Goal: Complete application form

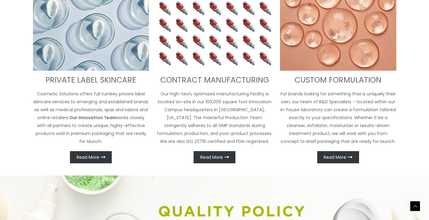
scroll to position [259, 1]
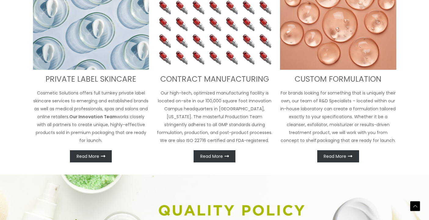
click at [153, 139] on div "PRIVATE LABEL SKINCARE Cosmetic Solutions offers full turnkey private label ski…" at bounding box center [214, 78] width 366 height 167
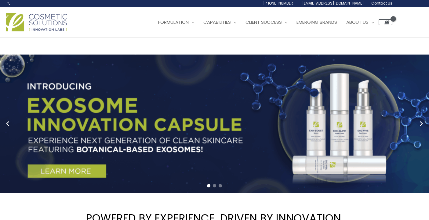
scroll to position [0, 1]
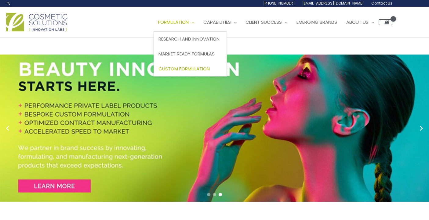
click at [196, 67] on span "Custom Formulation" at bounding box center [183, 69] width 51 height 6
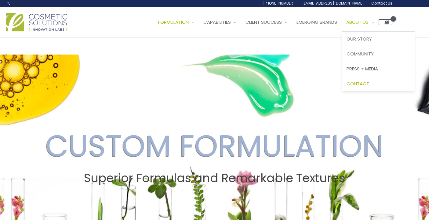
click at [376, 79] on link "Contact" at bounding box center [378, 83] width 73 height 15
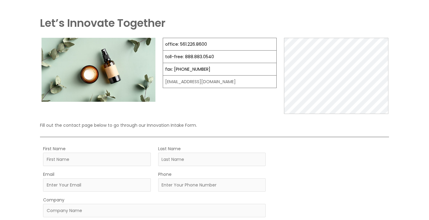
scroll to position [60, 0]
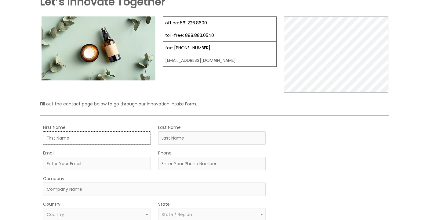
click at [146, 141] on input "First Name" at bounding box center [96, 137] width 107 height 13
click at [145, 139] on input "First Name" at bounding box center [96, 137] width 107 height 13
type input "[PERSON_NAME]"
type input "[EMAIL_ADDRESS][DOMAIN_NAME]"
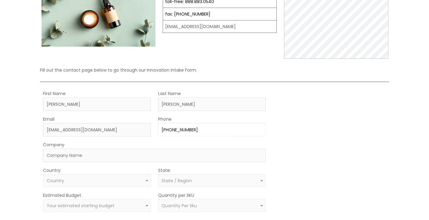
scroll to position [103, 0]
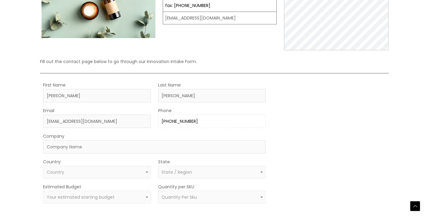
type input "[PHONE_NUMBER]"
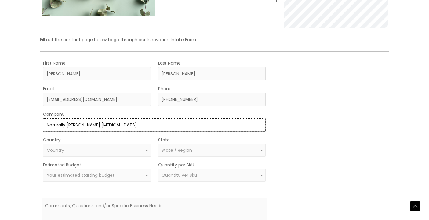
scroll to position [141, 0]
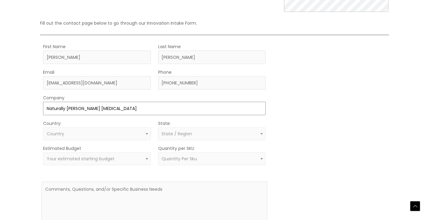
type input "Naturally [PERSON_NAME] [MEDICAL_DATA]"
click at [146, 135] on span at bounding box center [146, 134] width 7 height 8
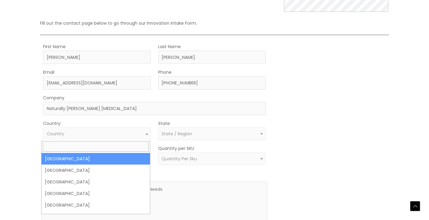
select select "[GEOGRAPHIC_DATA]"
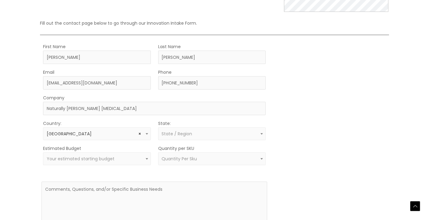
click at [199, 132] on span "State / Region" at bounding box center [211, 134] width 100 height 6
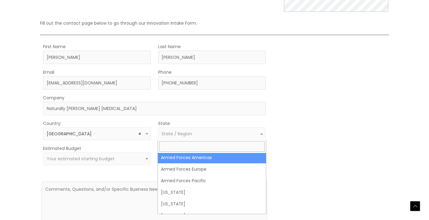
scroll to position [48, 0]
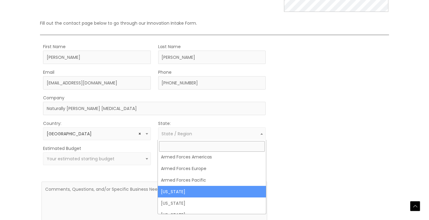
select select "[US_STATE]"
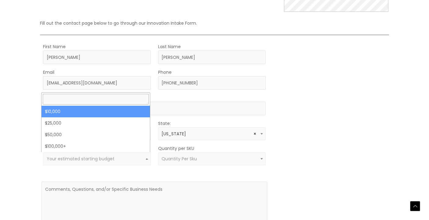
click at [143, 158] on span at bounding box center [146, 159] width 7 height 8
click at [83, 98] on input "search" at bounding box center [96, 99] width 106 height 11
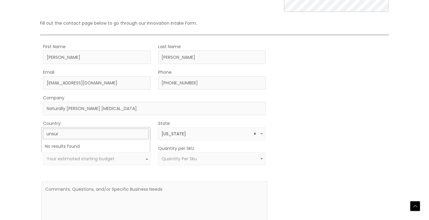
type input "unsure"
click at [259, 158] on span at bounding box center [261, 159] width 7 height 8
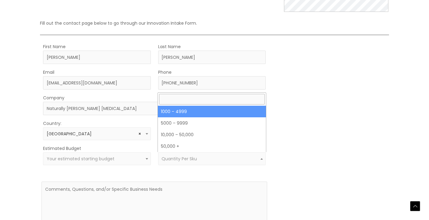
click at [332, 133] on div "MOQ TRIGGER STEP 2 TRIGGER" at bounding box center [330, 144] width 113 height 203
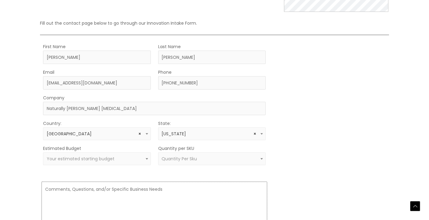
click at [55, 190] on textarea at bounding box center [153, 205] width 225 height 47
click at [56, 189] on textarea "I" at bounding box center [153, 205] width 225 height 47
click at [56, 189] on textarea "IHello, my name is [PERSON_NAME]," at bounding box center [153, 205] width 225 height 47
click at [45, 189] on textarea "IHello my name is [PERSON_NAME]," at bounding box center [153, 205] width 225 height 47
click at [43, 188] on textarea "I Hello my name is [PERSON_NAME]," at bounding box center [153, 205] width 225 height 47
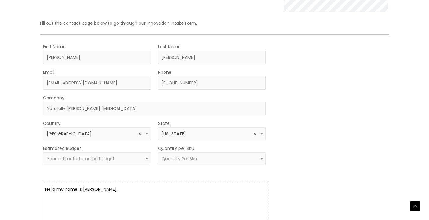
click at [95, 189] on textarea "Hello my name is [PERSON_NAME]," at bounding box center [153, 205] width 225 height 47
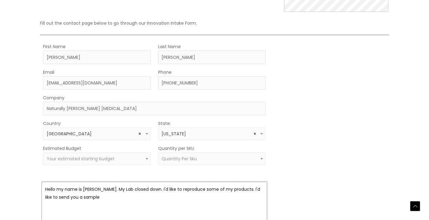
click at [95, 189] on textarea "Hello my name is [PERSON_NAME]. My Lab closed down. I'd like to reproduce some …" at bounding box center [153, 205] width 225 height 47
click at [99, 197] on textarea "Hello my name is [PERSON_NAME]-[PERSON_NAME]. My Lab closed down. I'd like to r…" at bounding box center [153, 205] width 225 height 47
click at [120, 197] on textarea "Hello my name is [PERSON_NAME]-[PERSON_NAME]. My Lab closed down. I'd like to r…" at bounding box center [153, 205] width 225 height 47
drag, startPoint x: 147, startPoint y: 196, endPoint x: 126, endPoint y: 196, distance: 20.7
click at [126, 196] on textarea "Hello my name is [PERSON_NAME]-[PERSON_NAME]. My Lab closed down. I'd like to r…" at bounding box center [153, 205] width 225 height 47
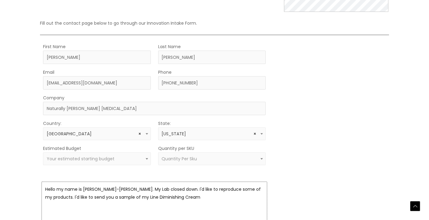
click at [142, 197] on textarea "Hello my name is [PERSON_NAME]-[PERSON_NAME]. My Lab closed down. I'd like to r…" at bounding box center [153, 205] width 225 height 47
click at [149, 203] on textarea "Hello my name is [PERSON_NAME]-[PERSON_NAME]. My Lab closed down. I'd like to r…" at bounding box center [153, 205] width 225 height 47
click at [141, 197] on textarea "Hello my name is [PERSON_NAME]-[PERSON_NAME]. My Lab closed down. I'd like to r…" at bounding box center [153, 205] width 225 height 47
click at [141, 196] on textarea "Hello my name is [PERSON_NAME]-[PERSON_NAME]. My Lab closed down. I'd like to r…" at bounding box center [153, 205] width 225 height 47
drag, startPoint x: 157, startPoint y: 197, endPoint x: 141, endPoint y: 196, distance: 15.9
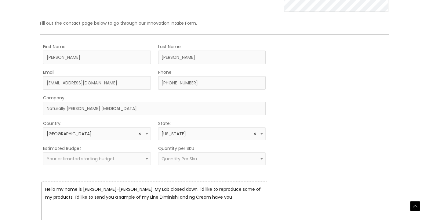
click at [141, 195] on textarea "Hello my name is [PERSON_NAME]-[PERSON_NAME]. My Lab closed down. I'd like to r…" at bounding box center [153, 205] width 225 height 47
click at [163, 196] on textarea "Hello my name is [PERSON_NAME]-[PERSON_NAME]. My Lab closed down. I'd like to r…" at bounding box center [153, 205] width 225 height 47
drag, startPoint x: 183, startPoint y: 197, endPoint x: 167, endPoint y: 197, distance: 16.5
click at [166, 197] on textarea "Hello my name is [PERSON_NAME]-[PERSON_NAME]. My Lab closed down. I'd like to r…" at bounding box center [153, 205] width 225 height 47
drag, startPoint x: 167, startPoint y: 197, endPoint x: 163, endPoint y: 196, distance: 4.3
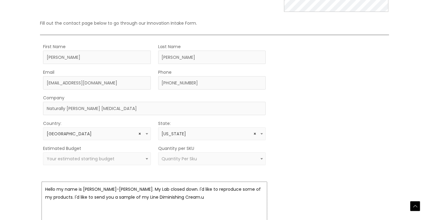
click at [163, 196] on textarea "Hello my name is [PERSON_NAME]-[PERSON_NAME]. My Lab closed down. I'd like to r…" at bounding box center [153, 205] width 225 height 47
drag, startPoint x: 193, startPoint y: 198, endPoint x: 184, endPoint y: 198, distance: 9.2
click at [184, 197] on textarea "Hello my name is [PERSON_NAME]-[PERSON_NAME]. My Lab closed down. I'd like to r…" at bounding box center [153, 205] width 225 height 47
click at [185, 197] on textarea "Hello my name is [PERSON_NAME]-[PERSON_NAME]. My Lab closed down. I'd like to r…" at bounding box center [153, 205] width 225 height 47
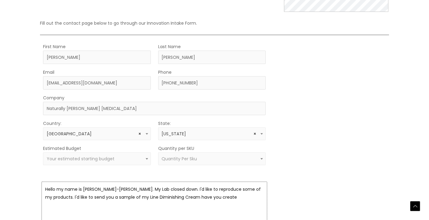
click at [185, 197] on textarea "Hello my name is [PERSON_NAME]-[PERSON_NAME]. My Lab closed down. I'd like to r…" at bounding box center [153, 205] width 225 height 47
click at [200, 196] on textarea "Hello my name is [PERSON_NAME]-[PERSON_NAME]. My Lab closed down. I'd like to r…" at bounding box center [153, 205] width 225 height 47
click at [256, 198] on textarea "Hello my name is [PERSON_NAME]-[PERSON_NAME]. My Lab closed down. I'd like to r…" at bounding box center [153, 205] width 225 height 47
click at [67, 206] on textarea "Hello my name is [PERSON_NAME]-[PERSON_NAME]. My Lab closed down. I'd like to r…" at bounding box center [153, 205] width 225 height 47
click at [67, 205] on textarea "Hello my name is [PERSON_NAME]-[PERSON_NAME]. My Lab closed down. I'd like to r…" at bounding box center [153, 205] width 225 height 47
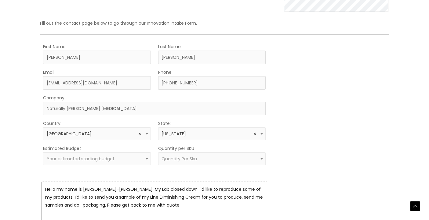
click at [140, 205] on textarea "Hello my name is [PERSON_NAME]-[PERSON_NAME]. My Lab closed down. I'd like to r…" at bounding box center [153, 205] width 225 height 47
click at [187, 206] on textarea "Hello my name is [PERSON_NAME]-[PERSON_NAME]. My Lab closed down. I'd like to r…" at bounding box center [153, 205] width 225 height 47
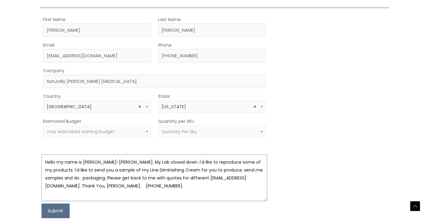
scroll to position [172, 0]
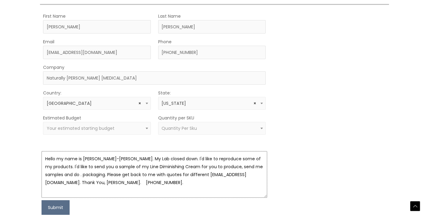
click at [187, 175] on textarea "Hello my name is [PERSON_NAME]-[PERSON_NAME]. My Lab closed down. I'd like to r…" at bounding box center [153, 174] width 225 height 47
type textarea "Hello my name is [PERSON_NAME]-[PERSON_NAME]. My Lab closed down. I'd like to r…"
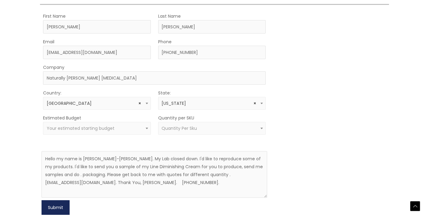
click at [61, 205] on button "Submit" at bounding box center [55, 207] width 28 height 15
click at [66, 130] on span "Your estimated starting budget" at bounding box center [81, 128] width 68 height 6
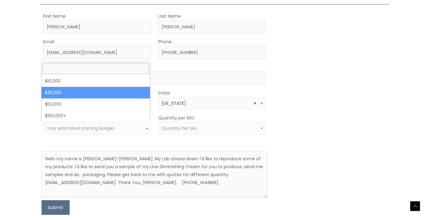
select select "25000"
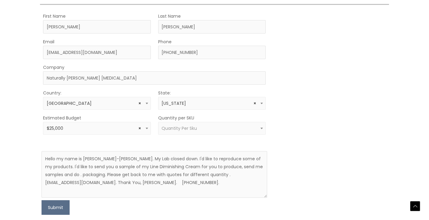
click at [174, 124] on span "Quantity Per Sku" at bounding box center [211, 128] width 107 height 13
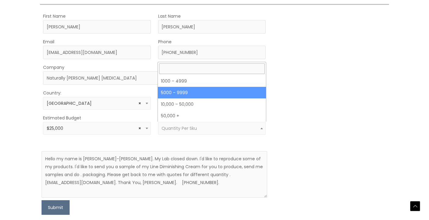
select select "11"
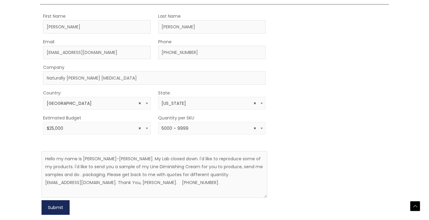
click at [48, 205] on button "Submit" at bounding box center [55, 207] width 28 height 15
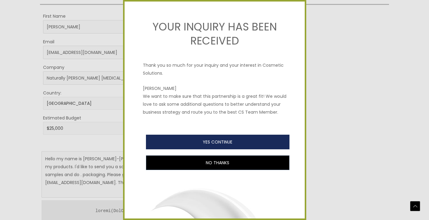
click at [254, 145] on button "YES CONTINUE" at bounding box center [217, 142] width 143 height 15
